Goal: Transaction & Acquisition: Purchase product/service

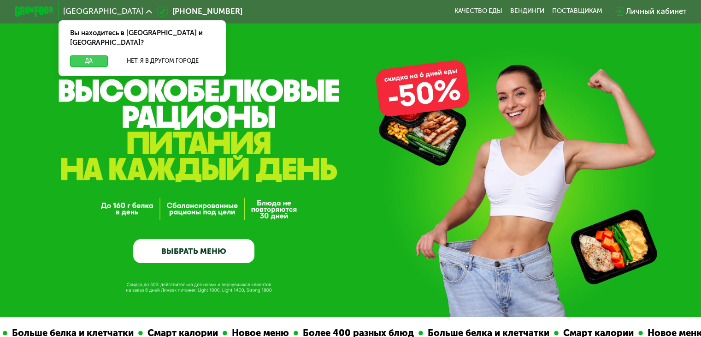
click at [88, 55] on button "Да" at bounding box center [88, 61] width 37 height 12
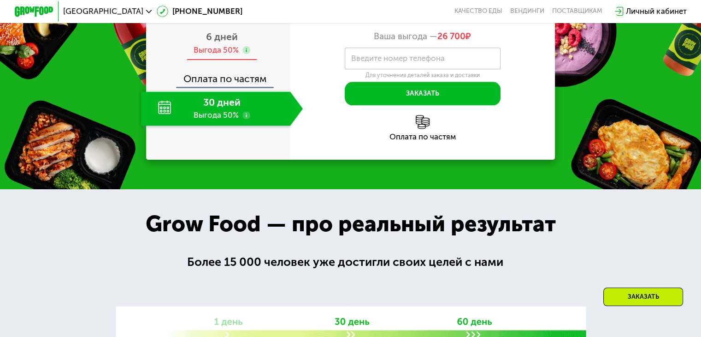
scroll to position [1203, 0]
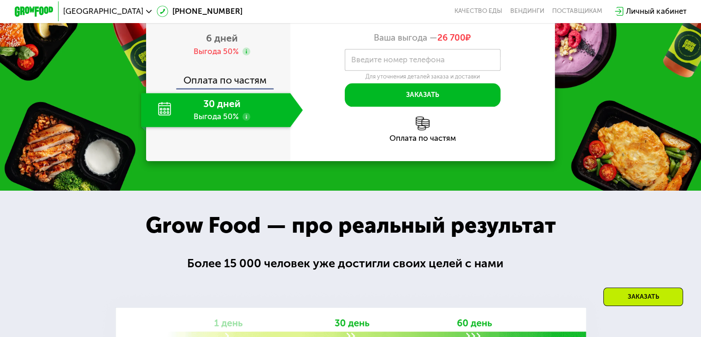
click at [369, 63] on label "Введите номер телефона" at bounding box center [398, 60] width 94 height 6
click at [369, 71] on input "Введите номер телефона" at bounding box center [423, 60] width 156 height 22
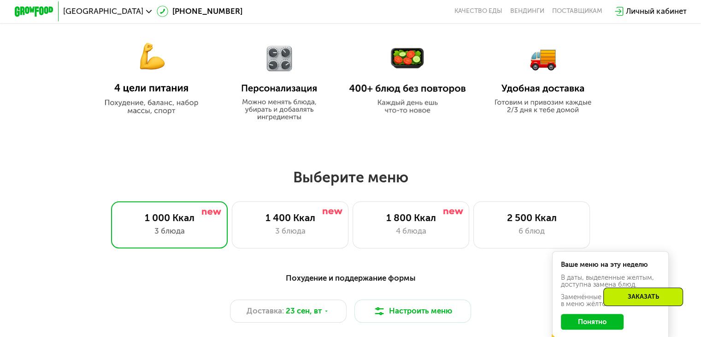
scroll to position [471, 0]
click at [279, 219] on div "1 400 Ккал" at bounding box center [290, 218] width 96 height 12
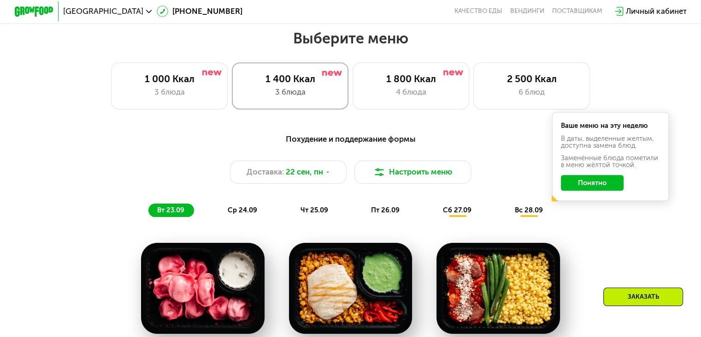
scroll to position [611, 0]
click at [381, 84] on div "1 800 Ккал" at bounding box center [411, 79] width 96 height 12
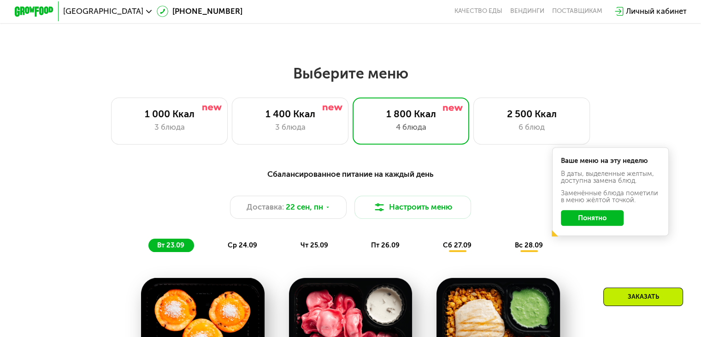
scroll to position [575, 0]
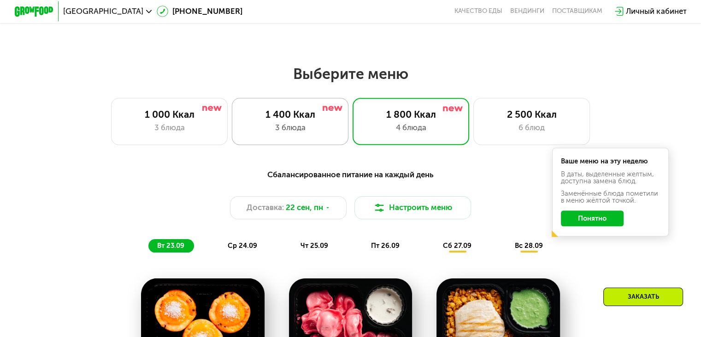
click at [312, 133] on div "3 блюда" at bounding box center [290, 128] width 96 height 12
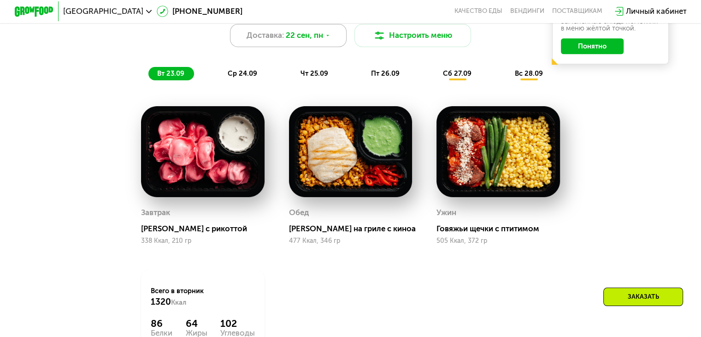
scroll to position [737, 0]
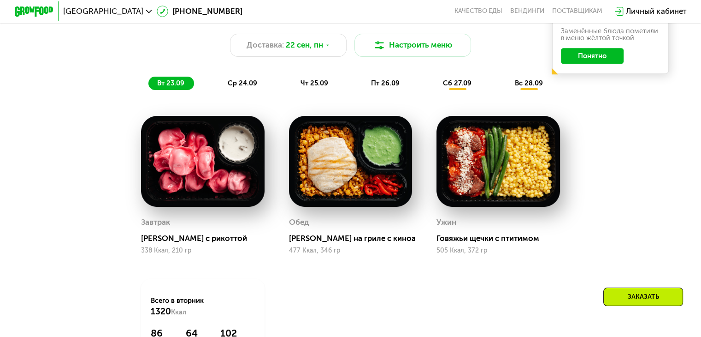
click at [232, 87] on span "ср 24.09" at bounding box center [243, 83] width 30 height 8
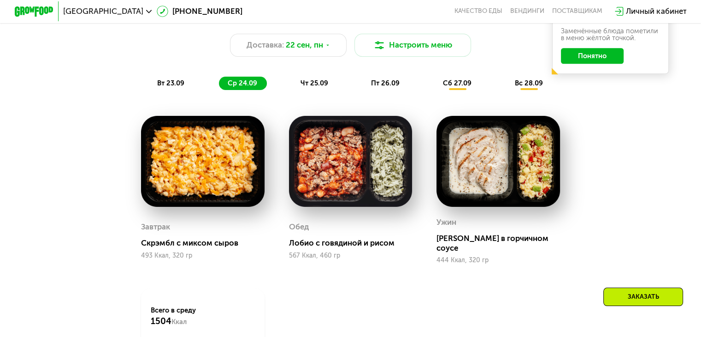
click at [314, 87] on span "чт 25.09" at bounding box center [315, 83] width 28 height 8
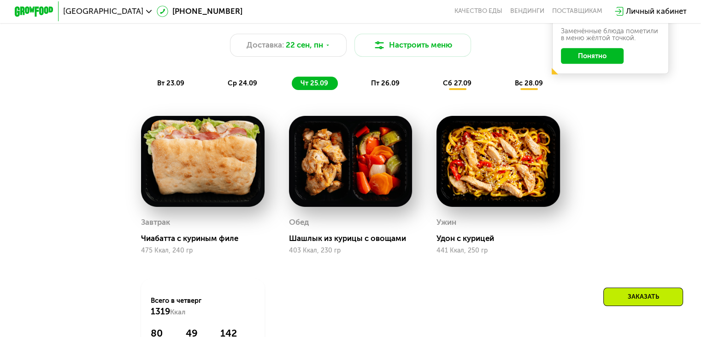
click at [382, 87] on span "пт 26.09" at bounding box center [385, 83] width 29 height 8
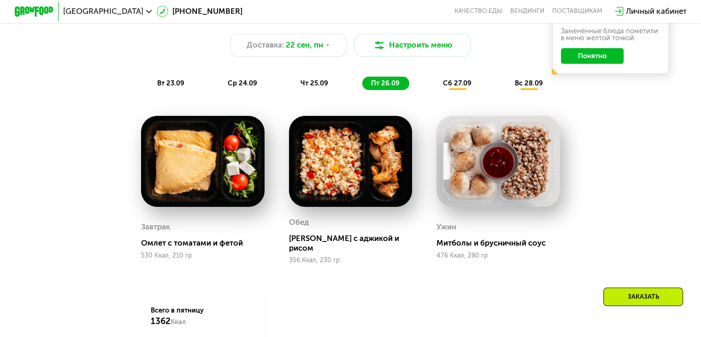
click at [456, 85] on span "сб 27.09" at bounding box center [457, 83] width 29 height 8
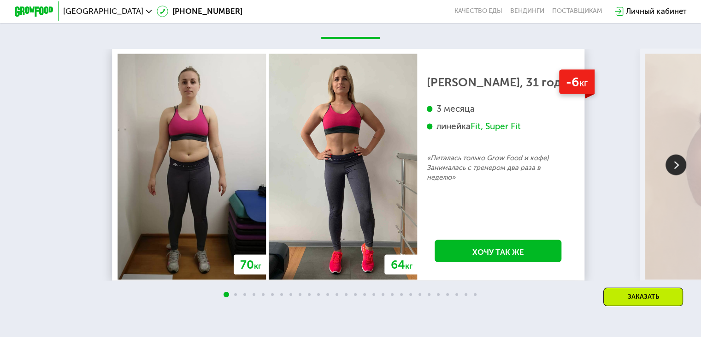
scroll to position [1911, 0]
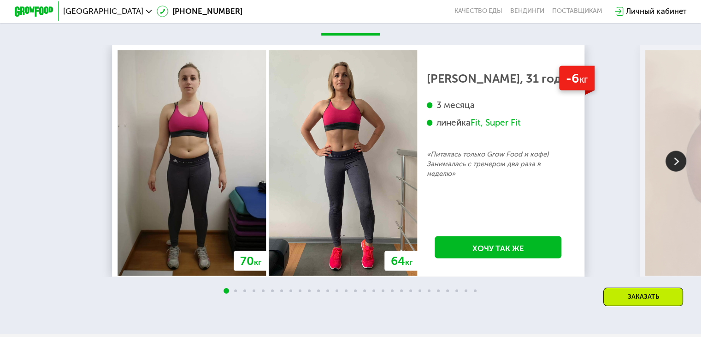
click at [673, 172] on img at bounding box center [676, 161] width 21 height 21
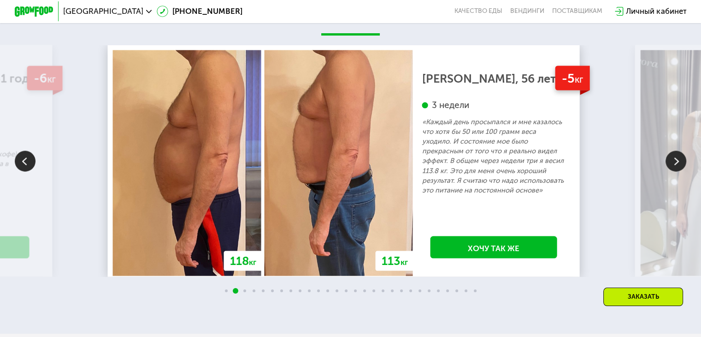
click at [673, 172] on img at bounding box center [676, 161] width 21 height 21
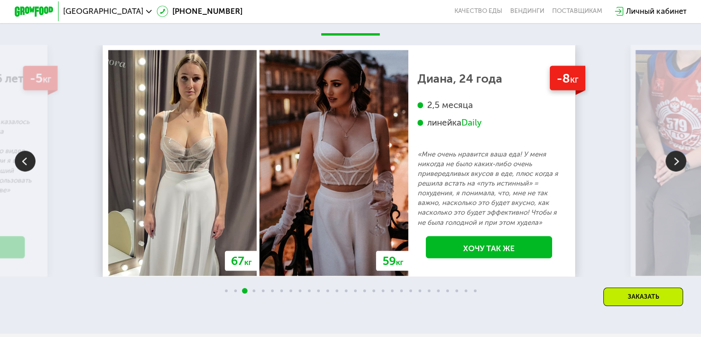
click at [673, 172] on img at bounding box center [676, 161] width 21 height 21
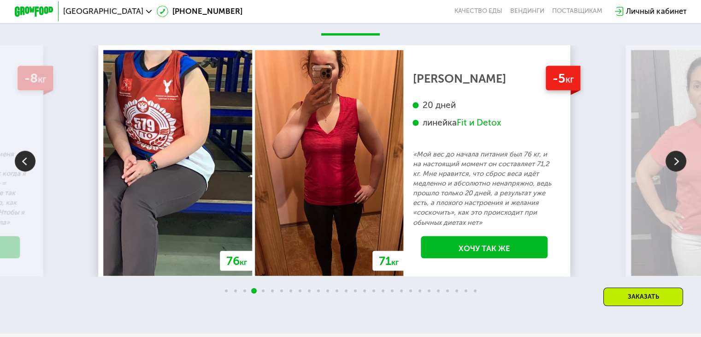
click at [673, 172] on img at bounding box center [676, 161] width 21 height 21
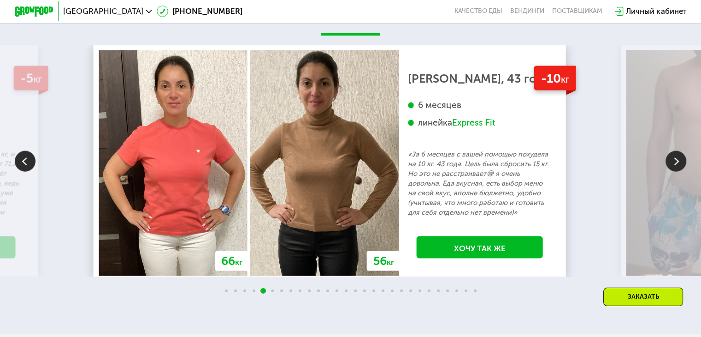
click at [673, 172] on img at bounding box center [676, 161] width 21 height 21
